Goal: Navigation & Orientation: Find specific page/section

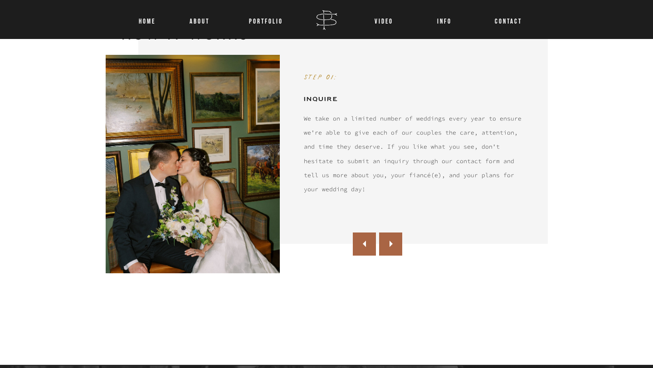
scroll to position [614, 0]
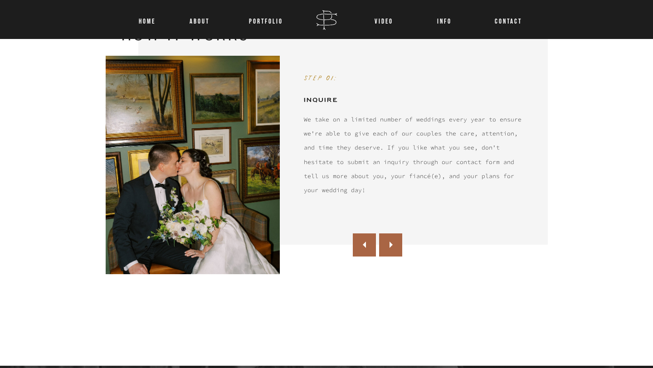
click at [390, 243] on icon at bounding box center [390, 245] width 3 height 6
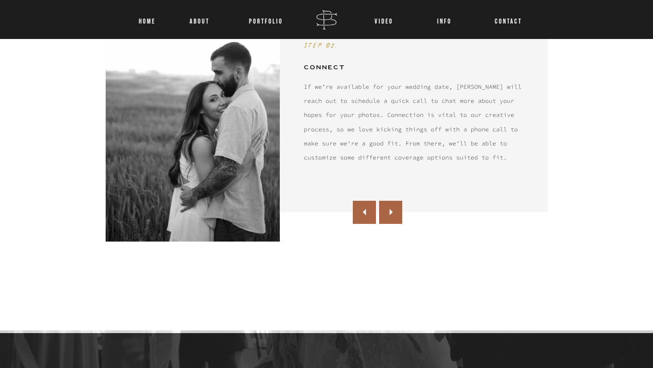
scroll to position [649, 0]
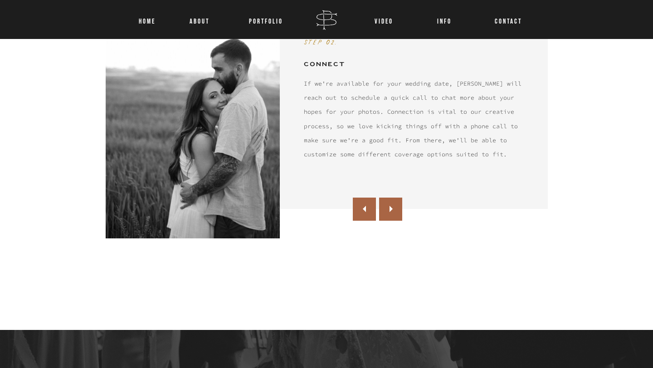
click at [392, 210] on icon at bounding box center [390, 209] width 13 height 13
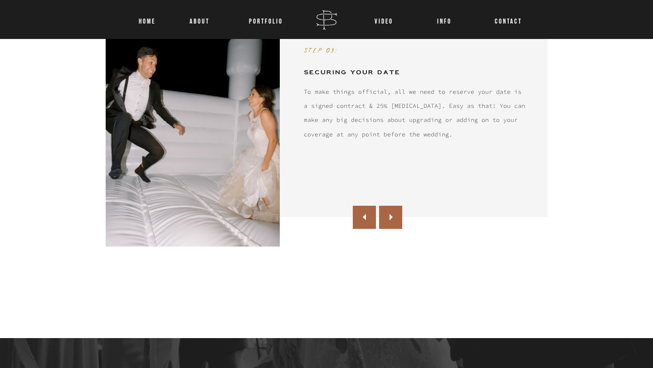
scroll to position [642, 0]
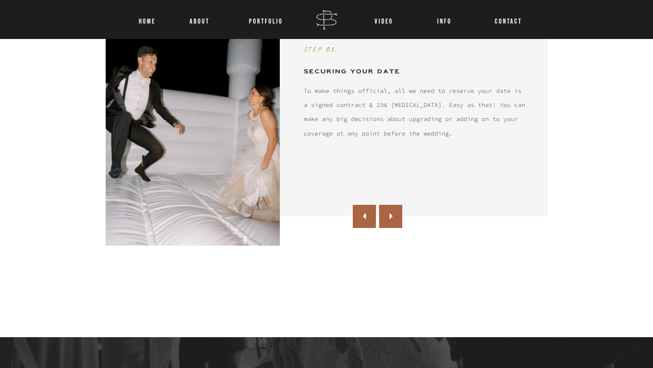
click at [390, 217] on icon at bounding box center [390, 216] width 3 height 6
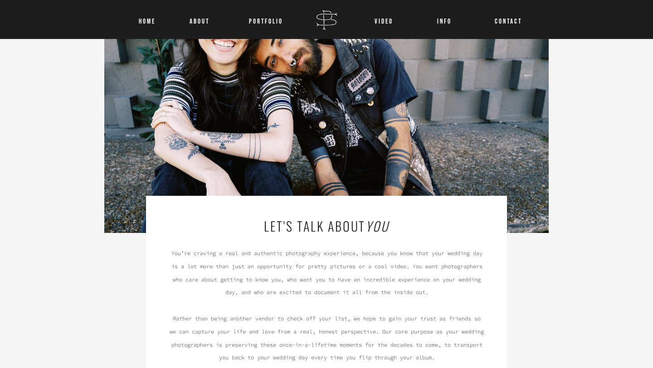
scroll to position [0, 0]
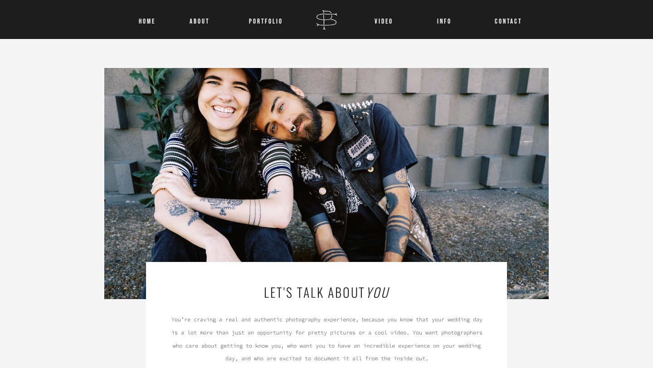
click at [149, 20] on nav "Home" at bounding box center [147, 20] width 23 height 12
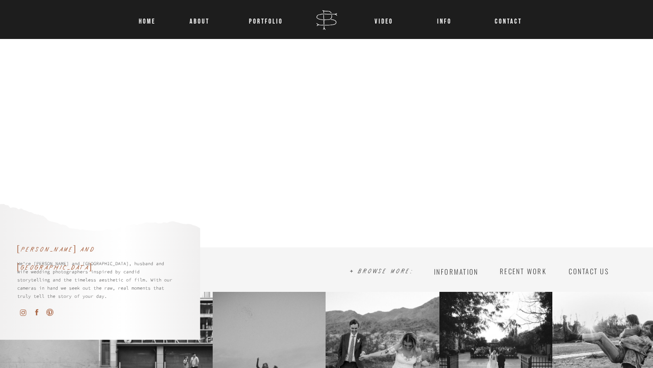
scroll to position [2994, 0]
